Goal: Navigation & Orientation: Find specific page/section

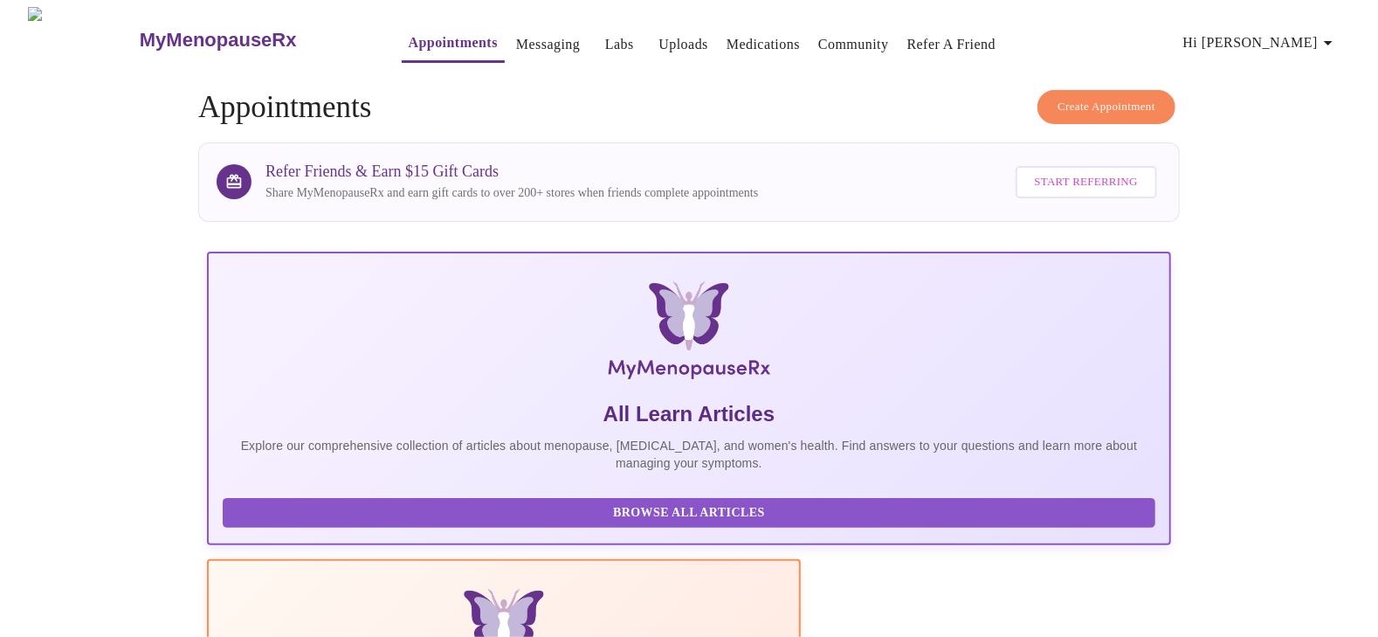
click at [1274, 40] on span "Hi [PERSON_NAME]" at bounding box center [1261, 43] width 155 height 24
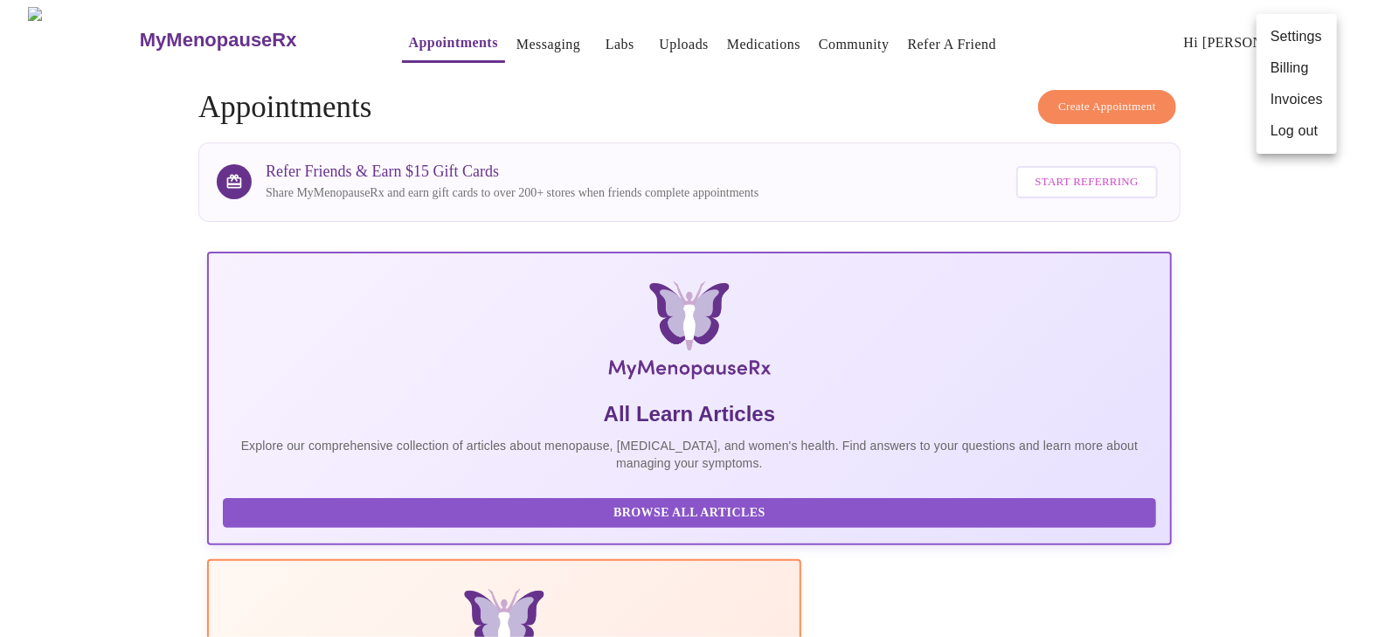
click at [773, 100] on div at bounding box center [696, 318] width 1392 height 637
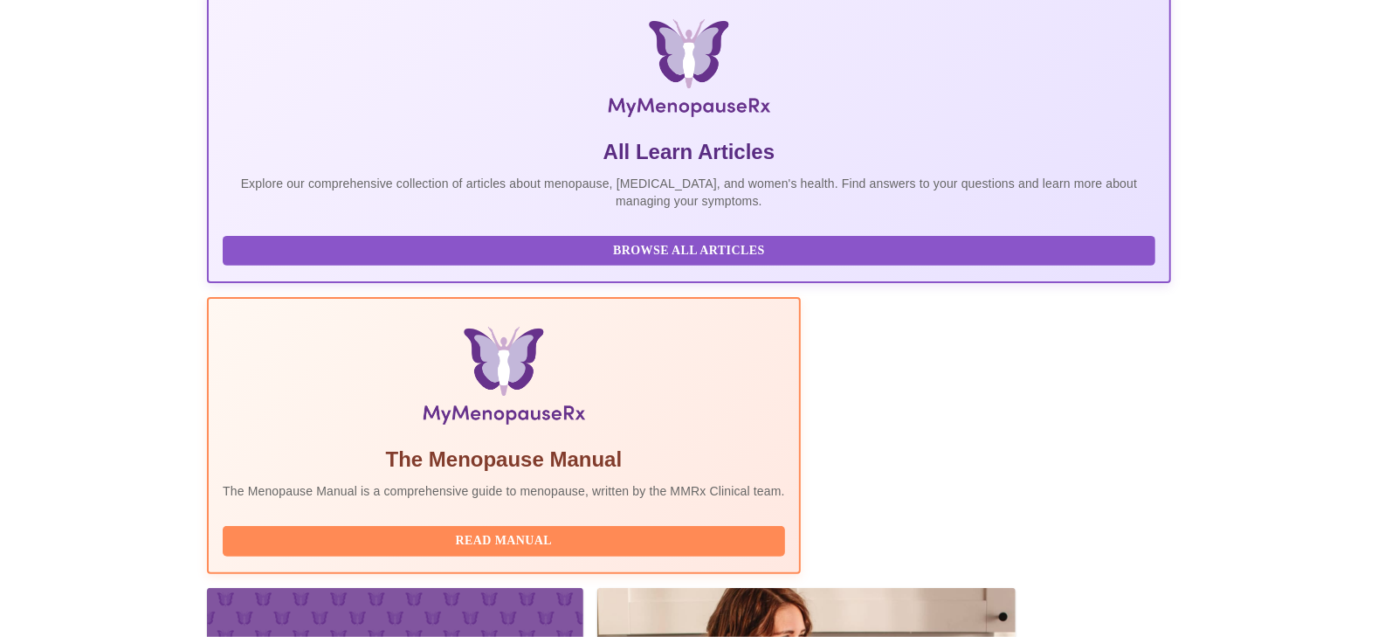
scroll to position [316, 0]
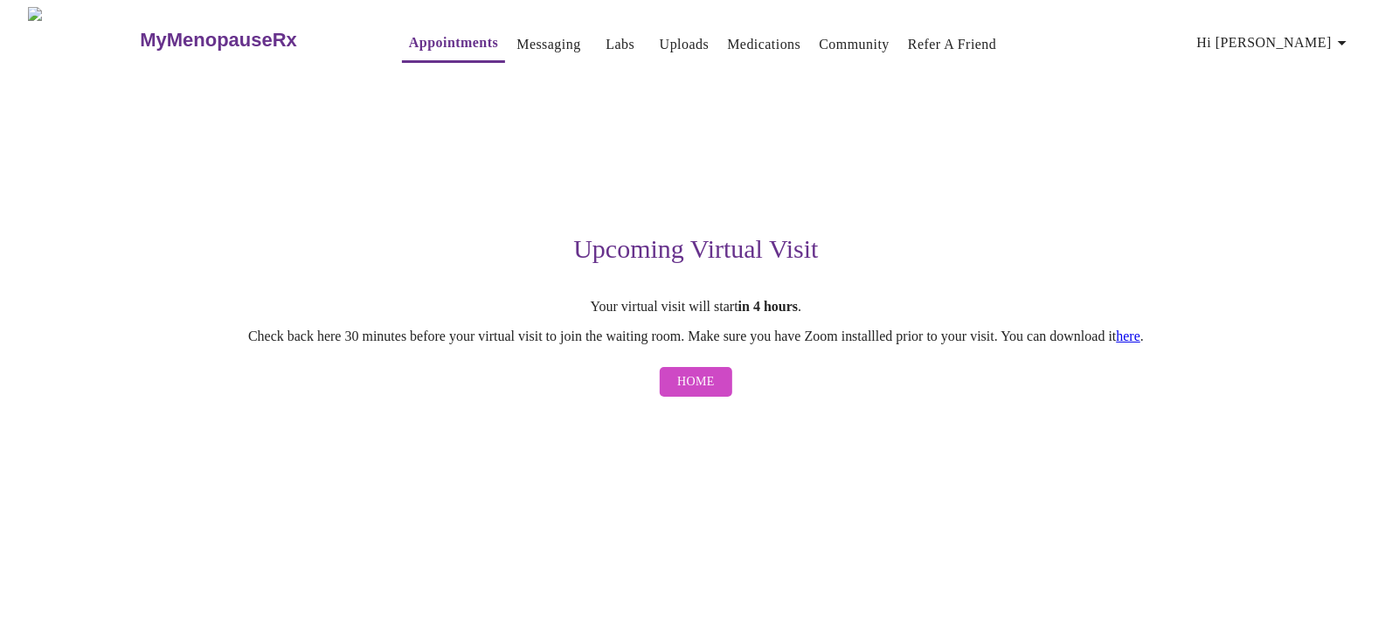
click at [695, 391] on span "Home" at bounding box center [696, 382] width 38 height 22
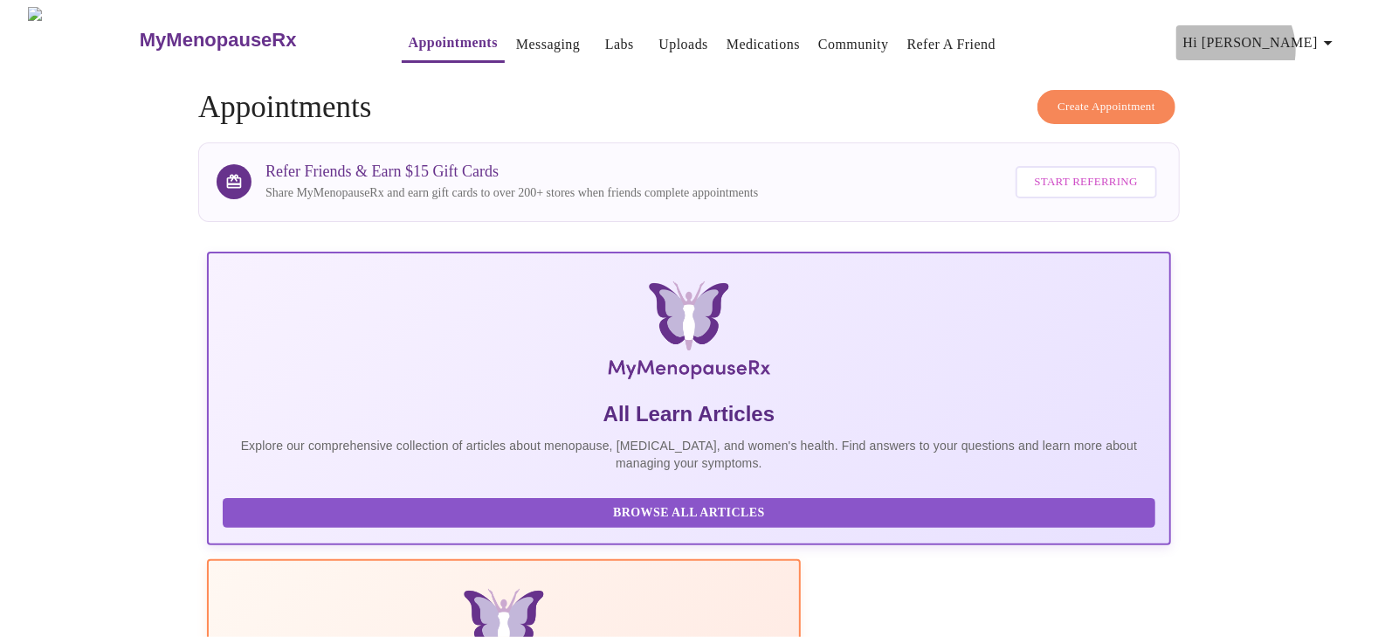
click at [1284, 43] on span "Hi [PERSON_NAME]" at bounding box center [1261, 43] width 155 height 24
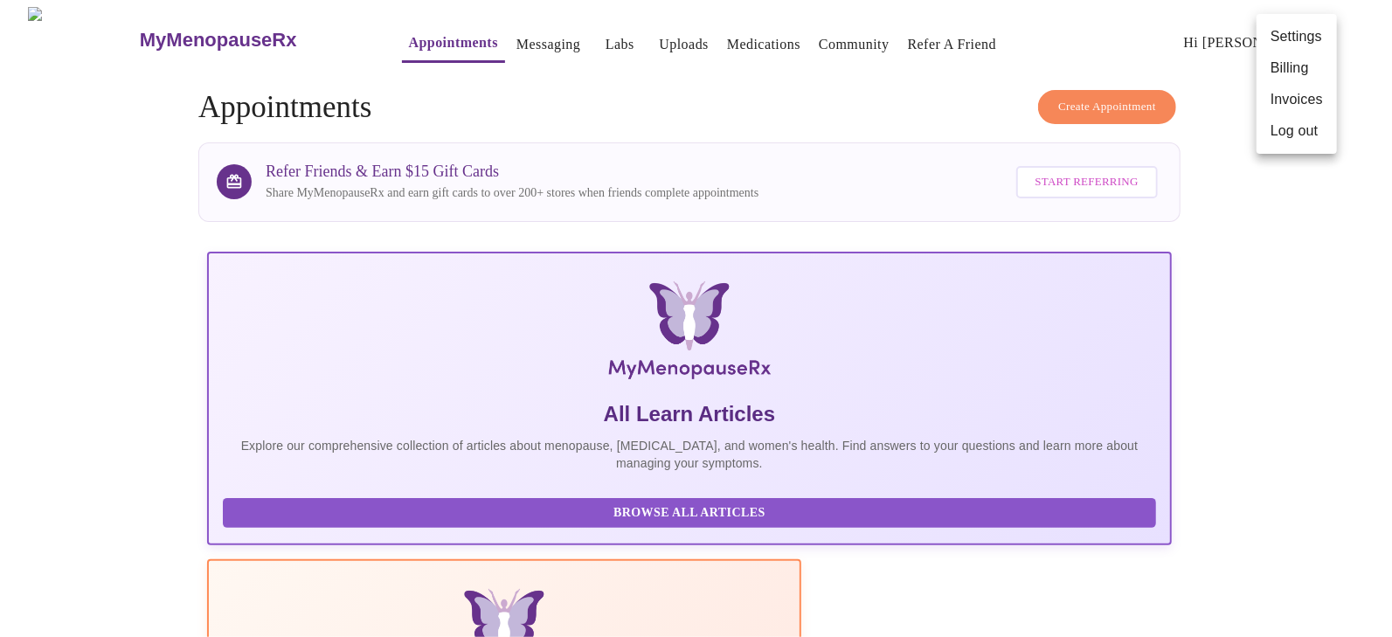
click at [487, 42] on div at bounding box center [696, 318] width 1392 height 637
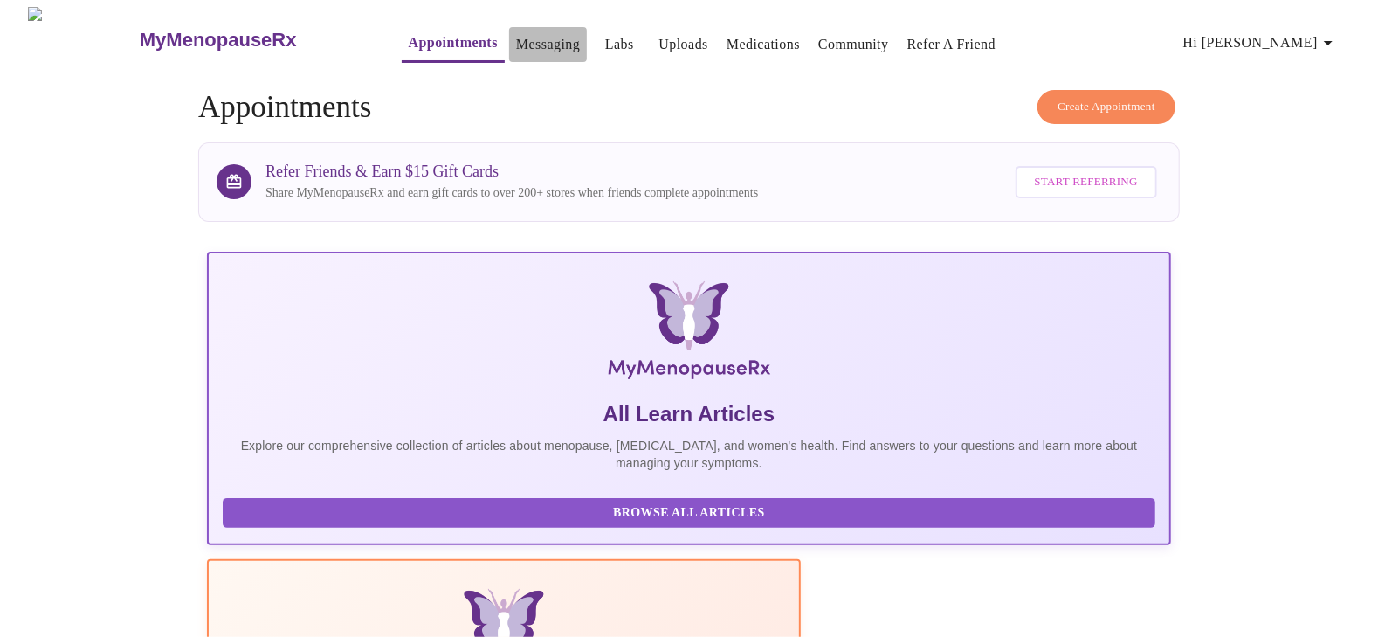
click at [516, 34] on link "Messaging" at bounding box center [548, 44] width 64 height 24
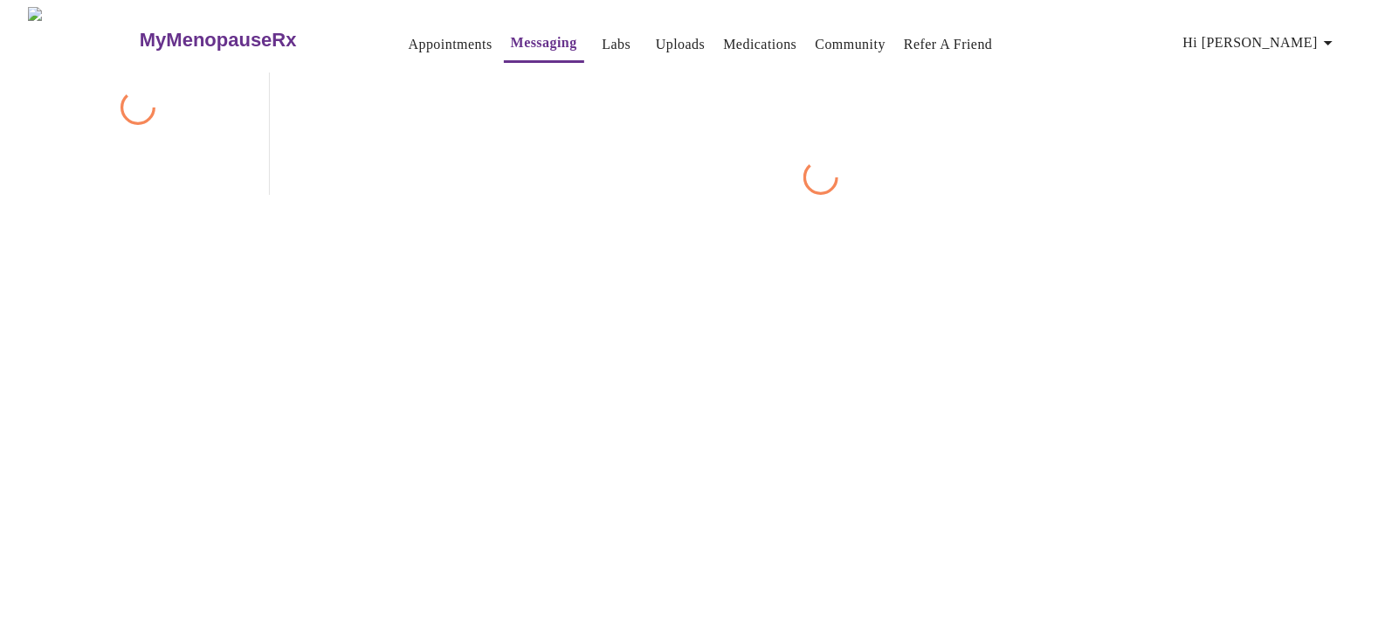
scroll to position [66, 0]
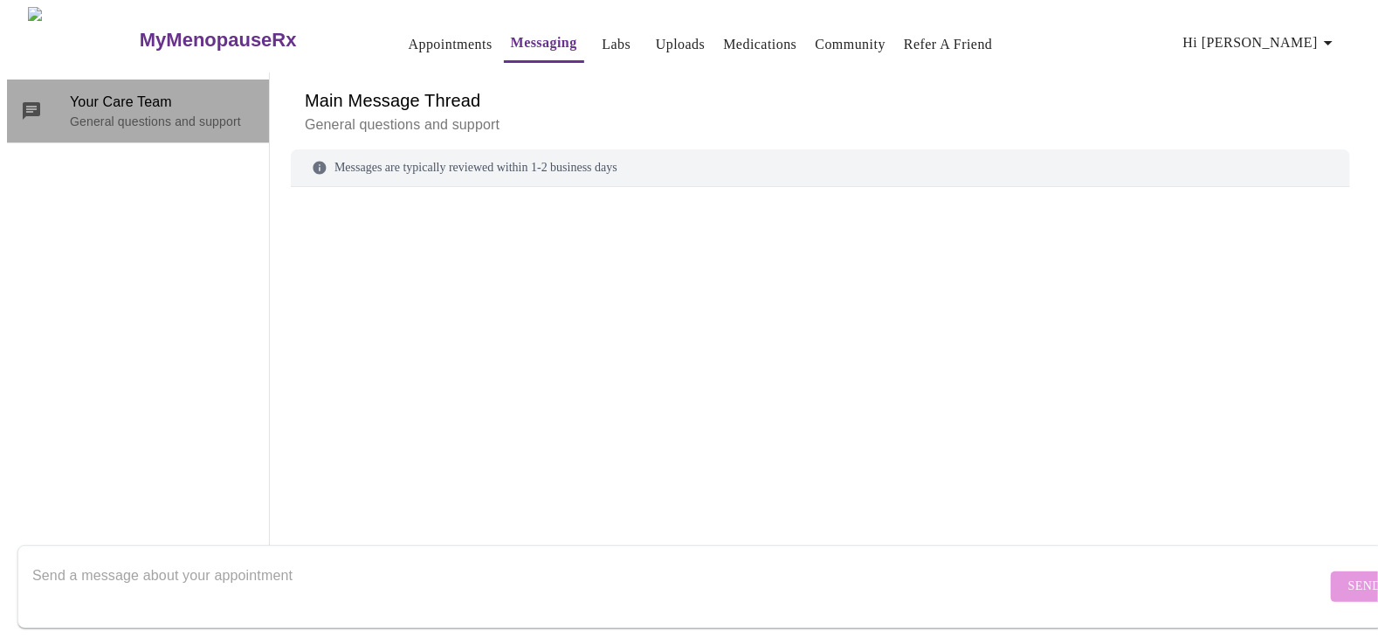
click at [184, 92] on span "Your Care Team" at bounding box center [162, 102] width 185 height 21
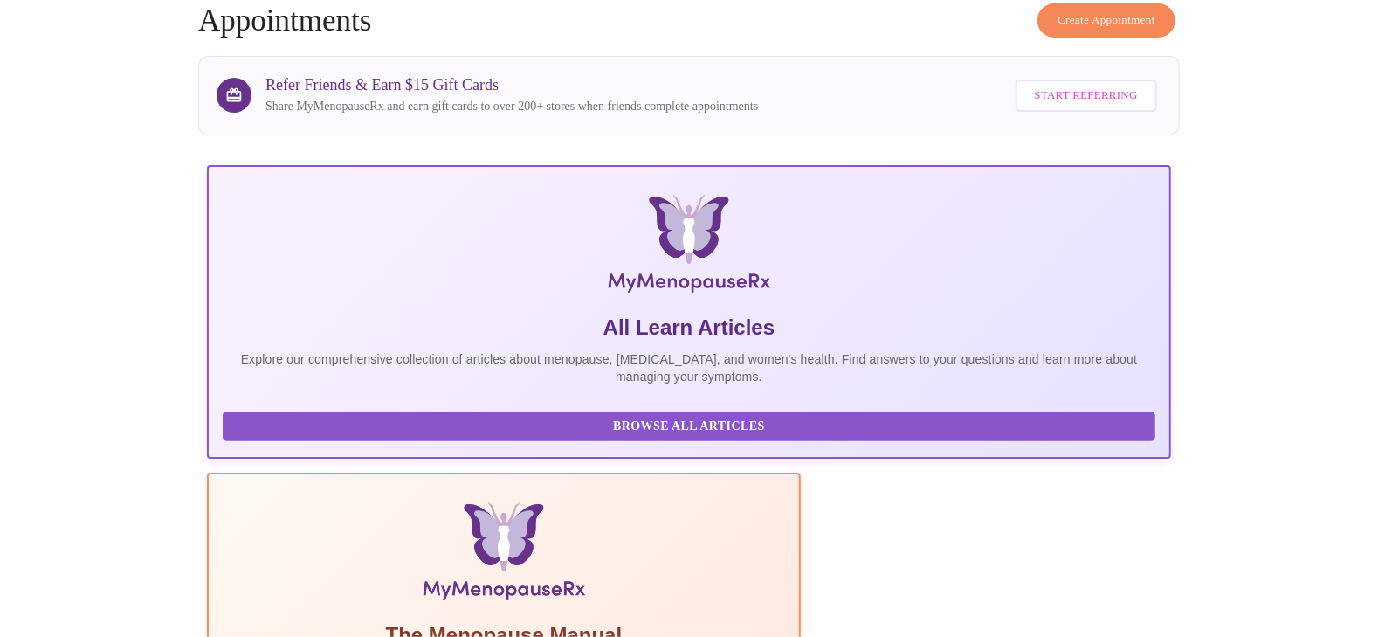
click at [354, 433] on span "Browse All Articles" at bounding box center [689, 427] width 898 height 22
